Goal: Task Accomplishment & Management: Complete application form

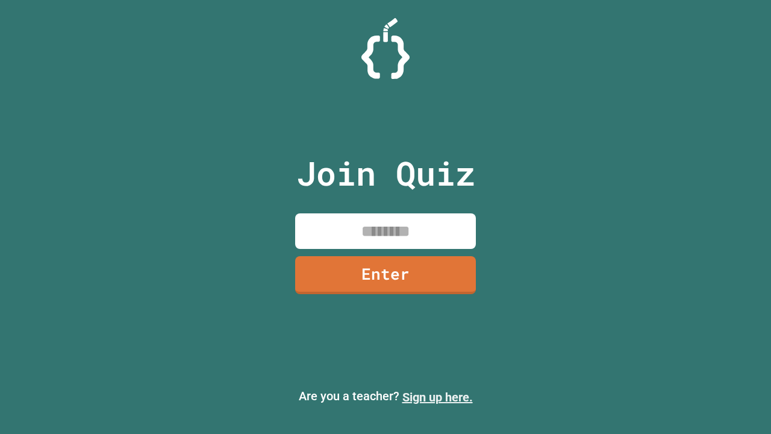
click at [437, 397] on link "Sign up here." at bounding box center [437, 397] width 70 height 14
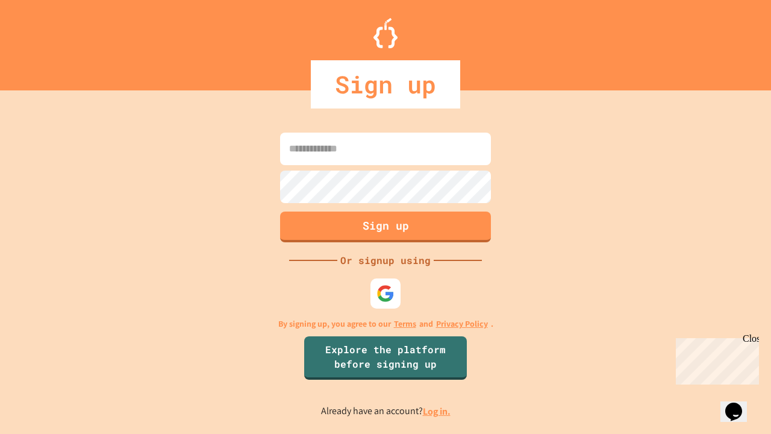
click at [437, 411] on link "Log in." at bounding box center [437, 411] width 28 height 13
